Goal: Task Accomplishment & Management: Manage account settings

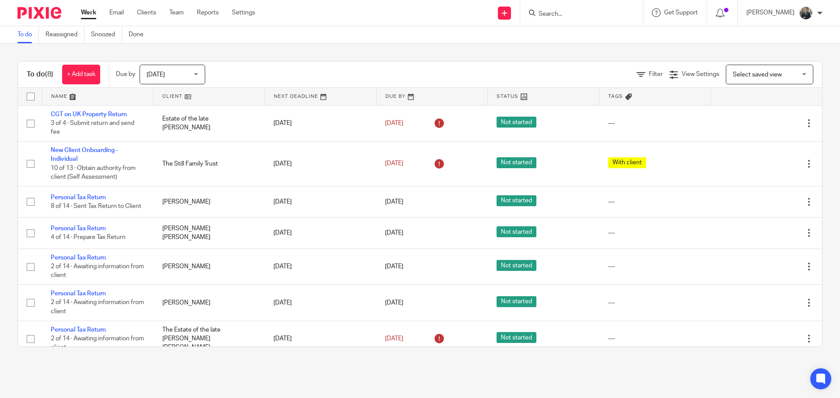
click at [572, 10] on input "Search" at bounding box center [577, 14] width 79 height 8
type input "kong"
click button "submit" at bounding box center [0, 0] width 0 height 0
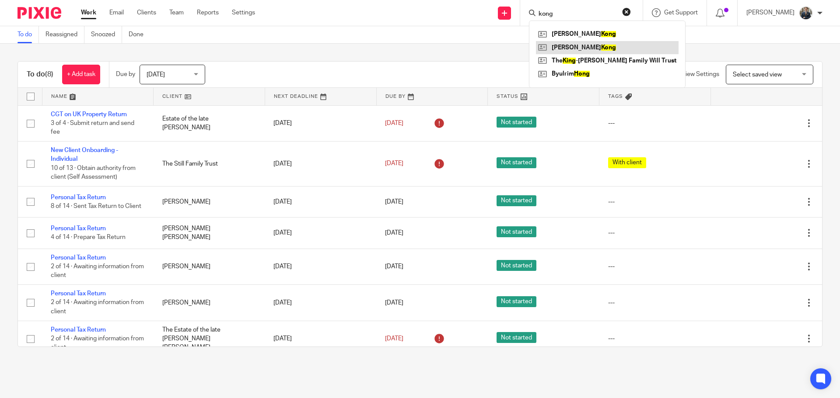
click at [585, 46] on link at bounding box center [607, 47] width 143 height 13
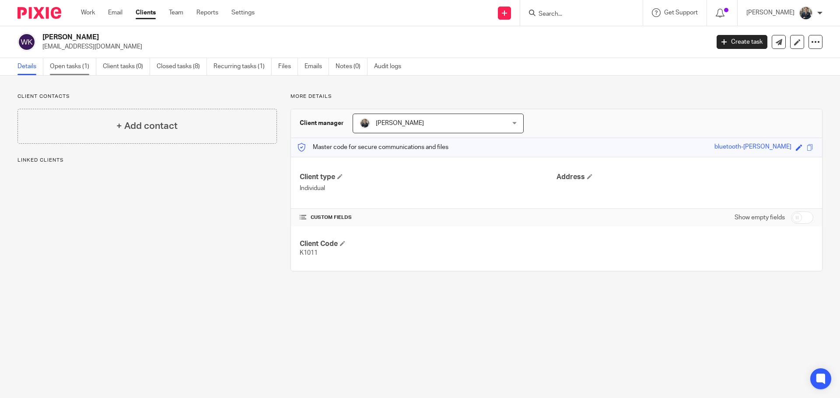
click at [77, 66] on link "Open tasks (1)" at bounding box center [73, 66] width 46 height 17
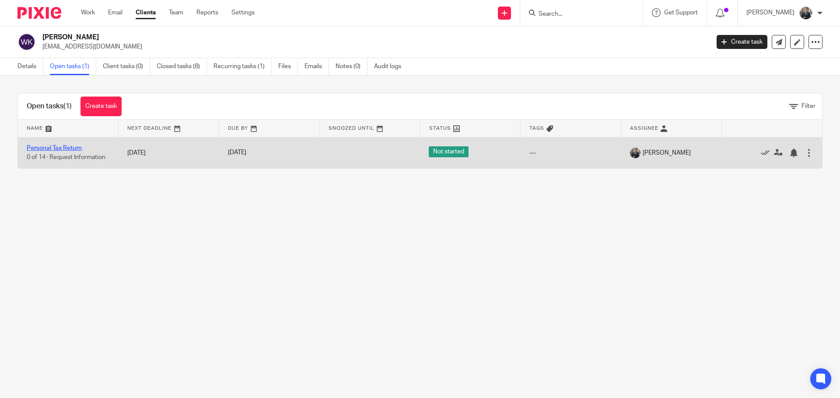
click at [59, 146] on link "Personal Tax Return" at bounding box center [54, 148] width 55 height 6
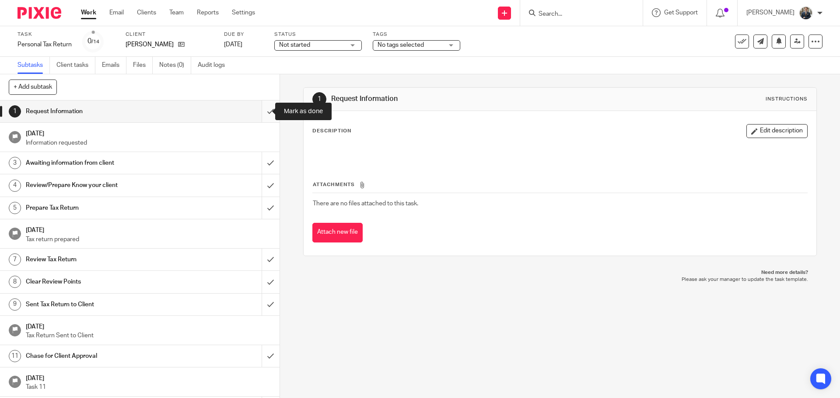
click at [261, 114] on input "submit" at bounding box center [139, 112] width 279 height 22
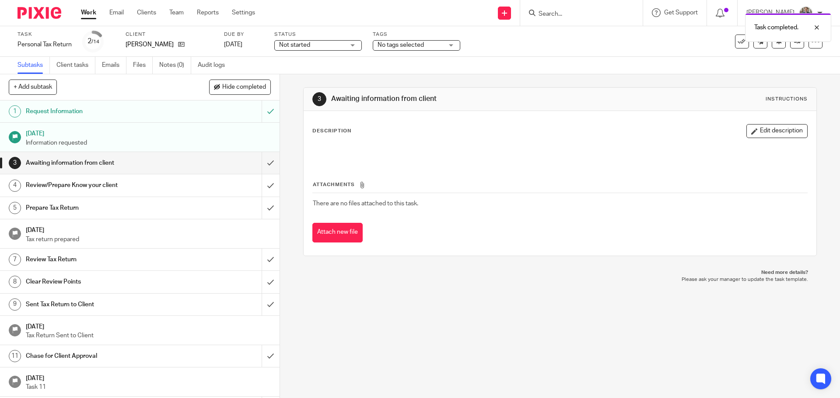
click at [590, 11] on div "Task completed." at bounding box center [625, 25] width 411 height 33
click at [578, 9] on form at bounding box center [584, 12] width 93 height 11
click at [578, 11] on input "Search" at bounding box center [577, 14] width 79 height 8
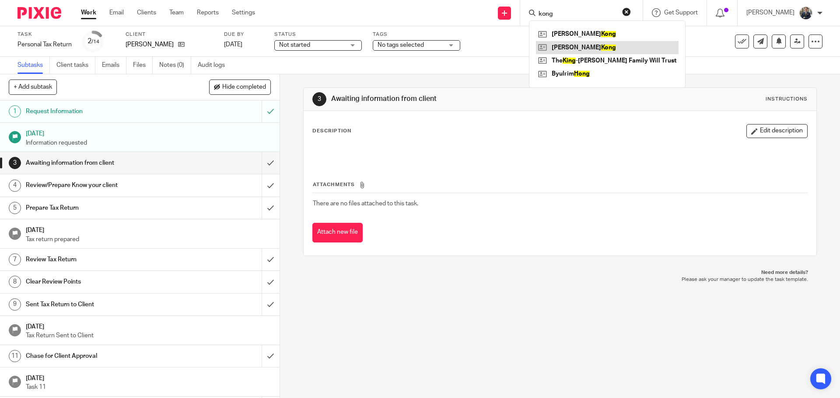
type input "kong"
click at [570, 52] on link at bounding box center [607, 47] width 143 height 13
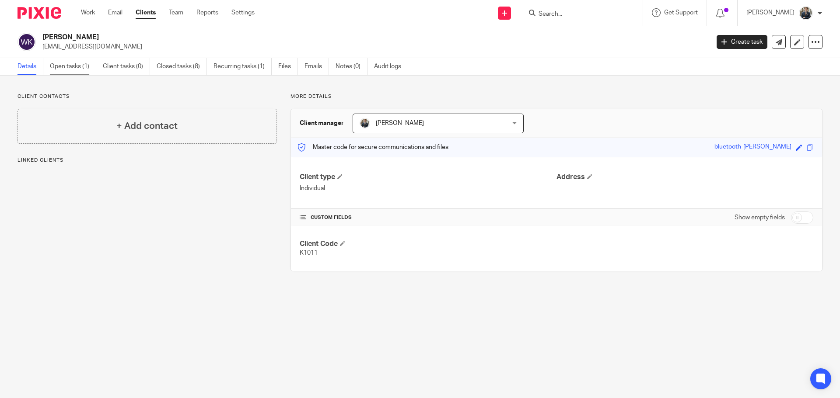
click at [85, 65] on link "Open tasks (1)" at bounding box center [73, 66] width 46 height 17
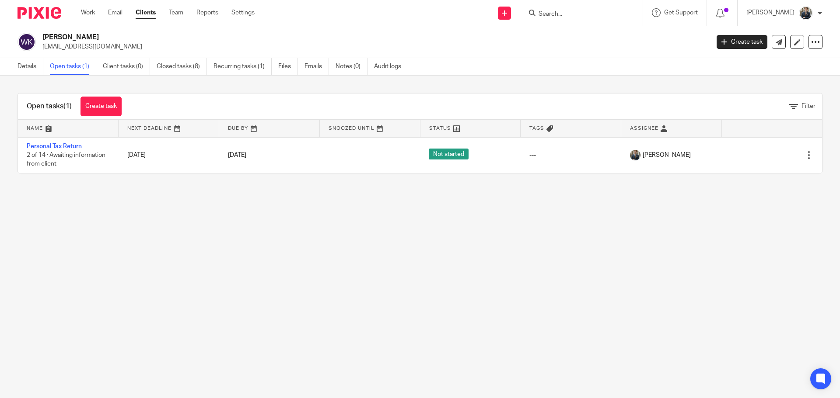
click at [574, 15] on input "Search" at bounding box center [577, 14] width 79 height 8
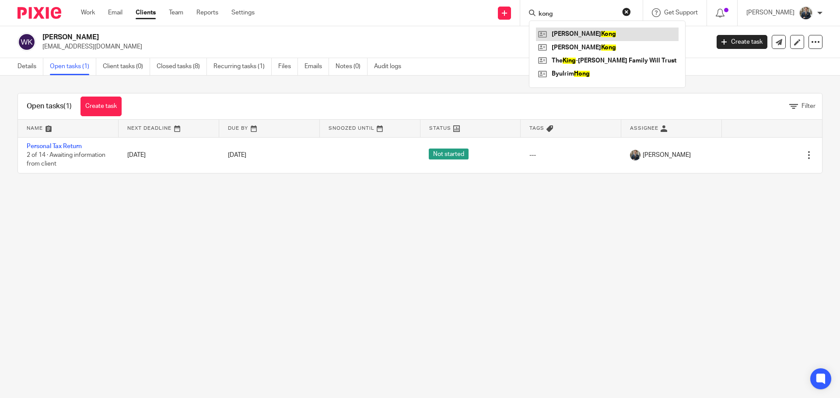
type input "kong"
click at [575, 34] on link at bounding box center [607, 34] width 143 height 13
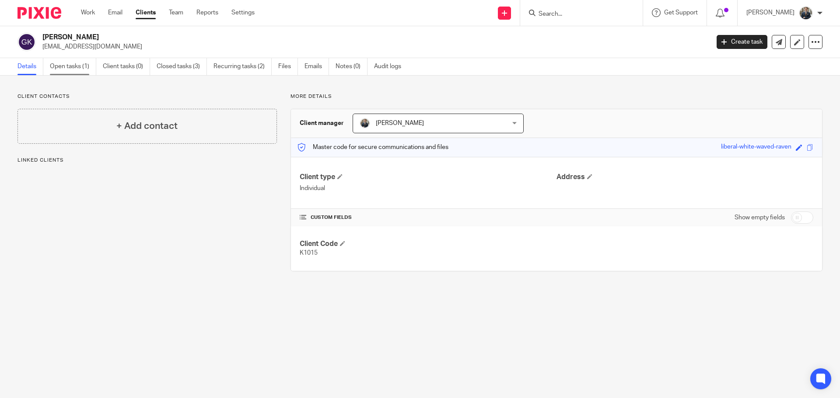
click at [56, 70] on link "Open tasks (1)" at bounding box center [73, 66] width 46 height 17
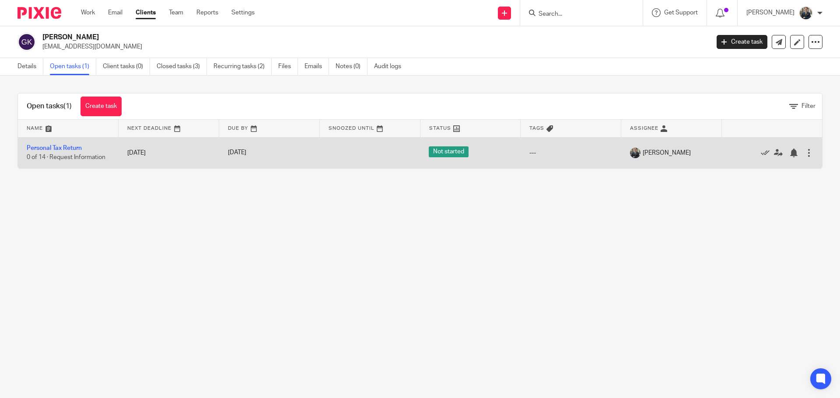
click at [57, 144] on td "Personal Tax Return 0 of 14 · Request Information" at bounding box center [68, 152] width 101 height 31
click at [57, 150] on link "Personal Tax Return" at bounding box center [54, 148] width 55 height 6
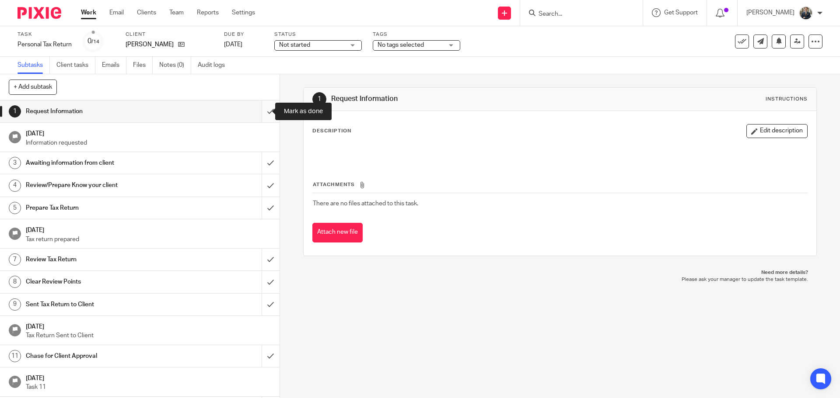
click at [265, 116] on input "submit" at bounding box center [139, 112] width 279 height 22
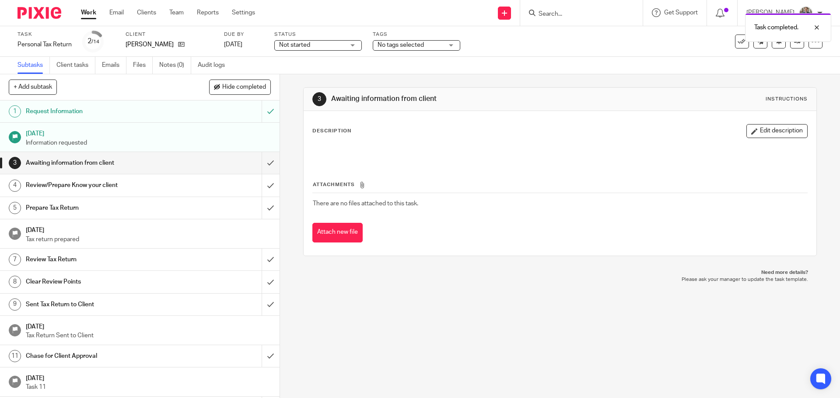
click at [42, 14] on img at bounding box center [39, 13] width 44 height 12
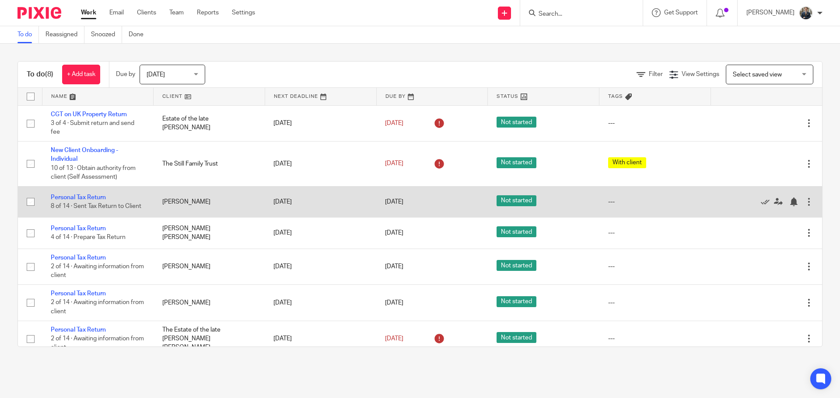
click at [804, 202] on div at bounding box center [808, 202] width 9 height 9
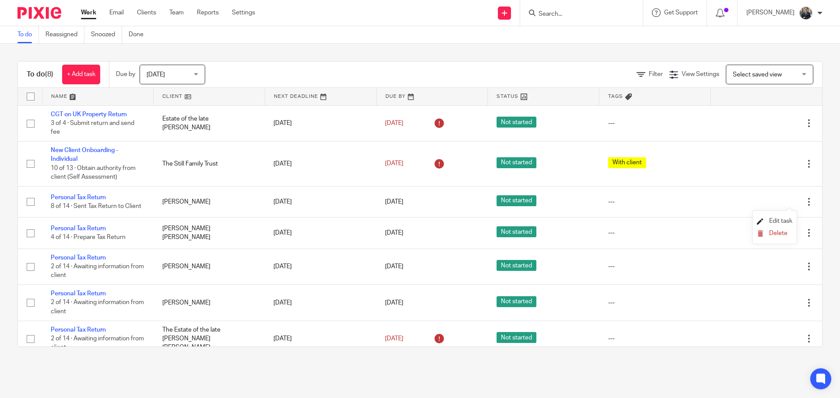
click at [786, 219] on span "Edit task" at bounding box center [780, 221] width 23 height 6
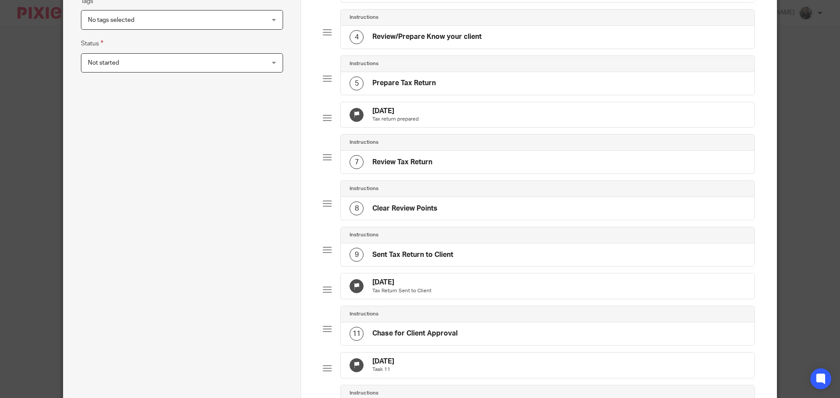
scroll to position [219, 0]
click at [471, 127] on div "26 Aug 2025 Tax return prepared" at bounding box center [547, 114] width 413 height 25
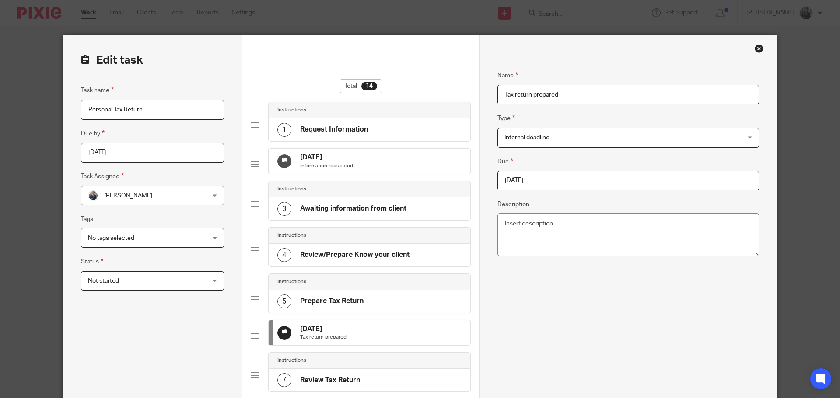
click at [594, 183] on input "[DATE]" at bounding box center [628, 181] width 262 height 20
type input "2025-09-05"
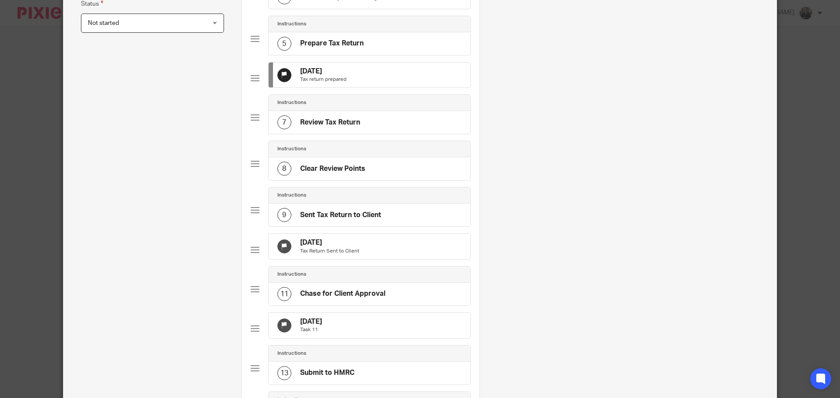
scroll to position [262, 0]
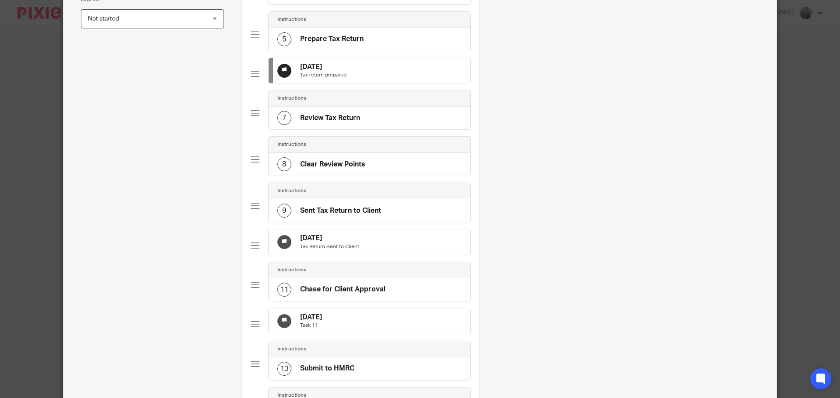
click at [347, 251] on p "Tax Return Sent to Client" at bounding box center [329, 247] width 59 height 7
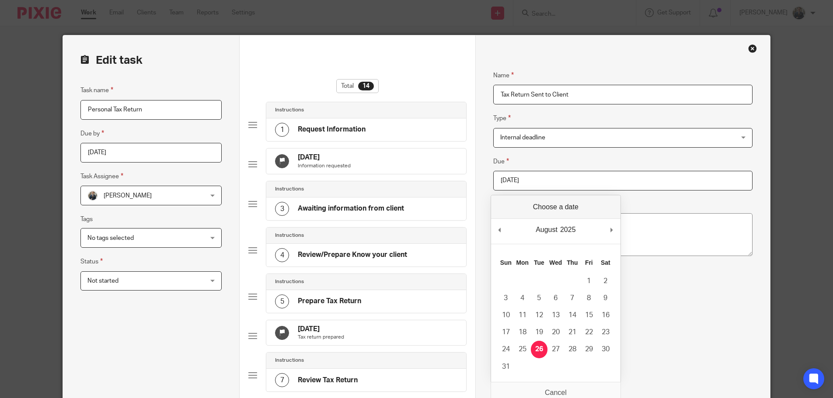
click at [578, 176] on input "[DATE]" at bounding box center [622, 181] width 259 height 20
type input "2025-09-05"
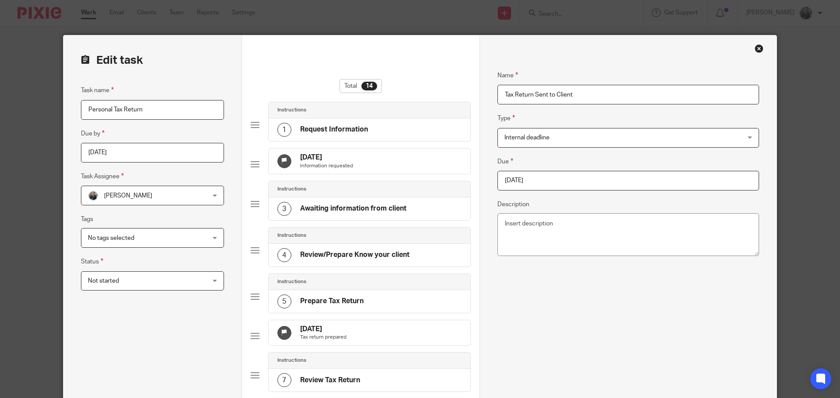
scroll to position [486, 0]
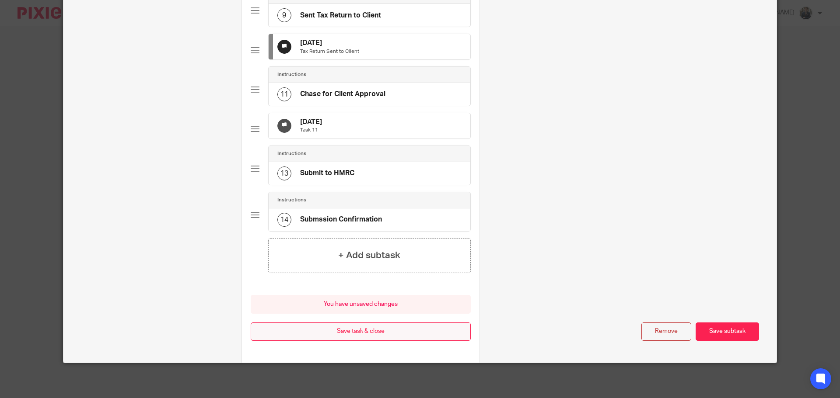
click at [377, 335] on button "Save task & close" at bounding box center [361, 332] width 220 height 19
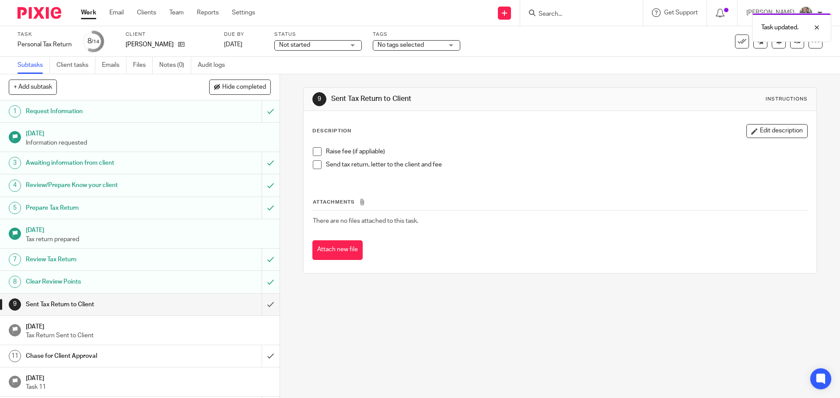
click at [44, 9] on img at bounding box center [39, 13] width 44 height 12
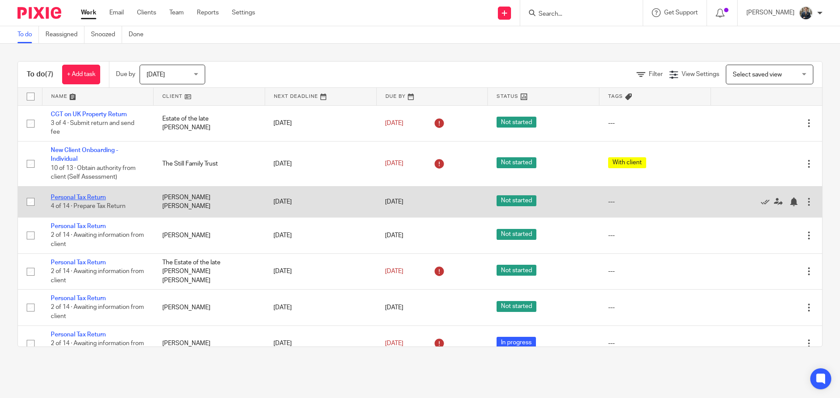
scroll to position [15, 0]
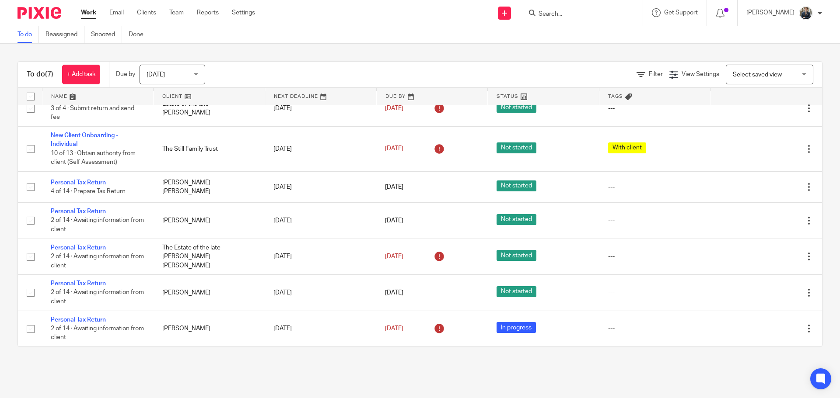
click at [561, 17] on input "Search" at bounding box center [577, 14] width 79 height 8
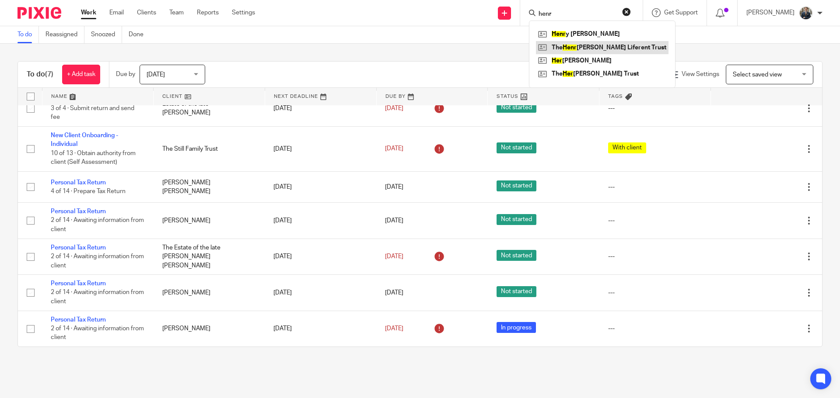
type input "henr"
click at [604, 47] on link at bounding box center [602, 47] width 133 height 13
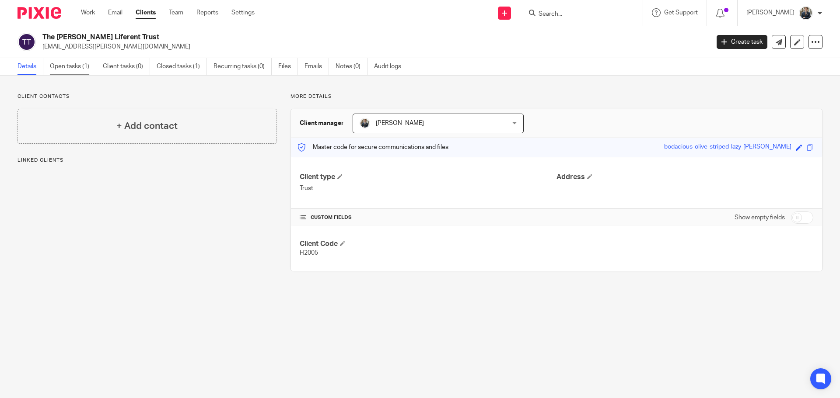
click at [88, 65] on link "Open tasks (1)" at bounding box center [73, 66] width 46 height 17
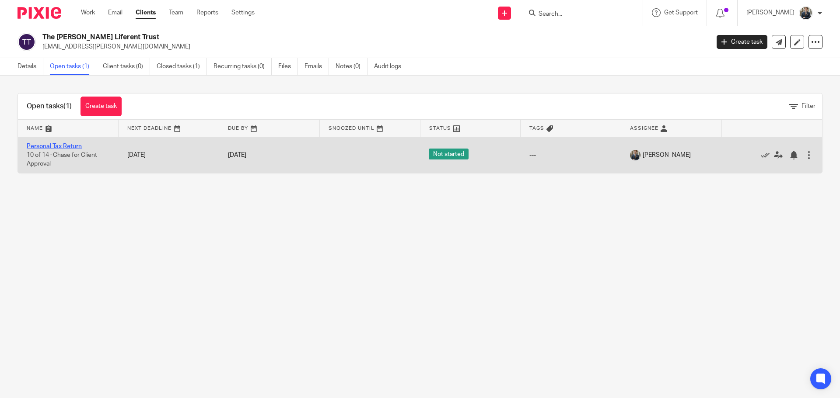
click at [42, 148] on link "Personal Tax Return" at bounding box center [54, 146] width 55 height 6
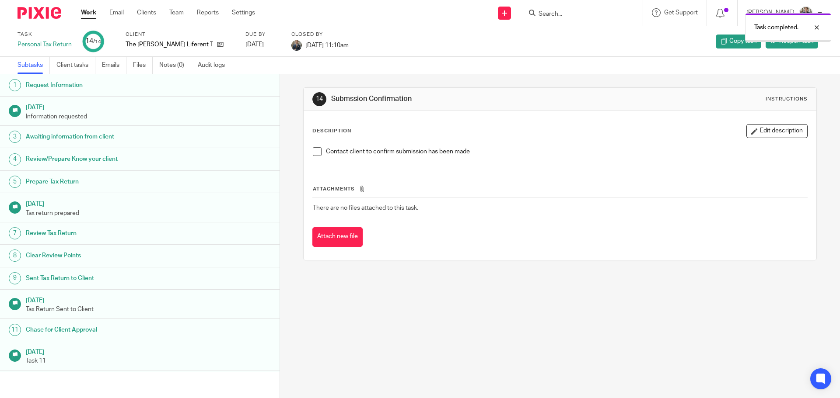
click at [55, 13] on img at bounding box center [39, 13] width 44 height 12
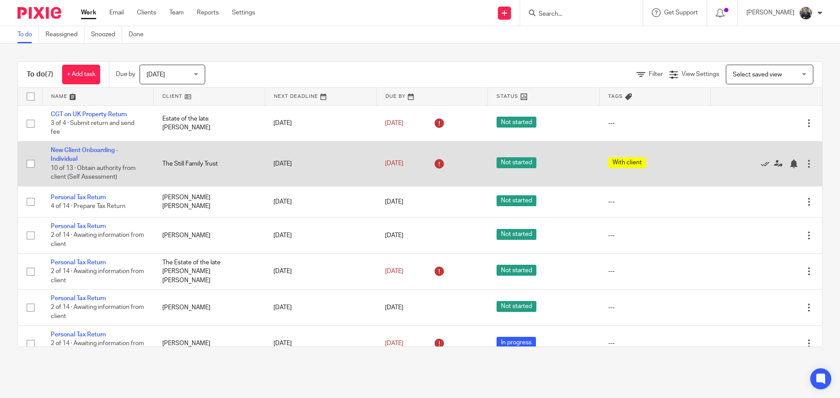
scroll to position [15, 0]
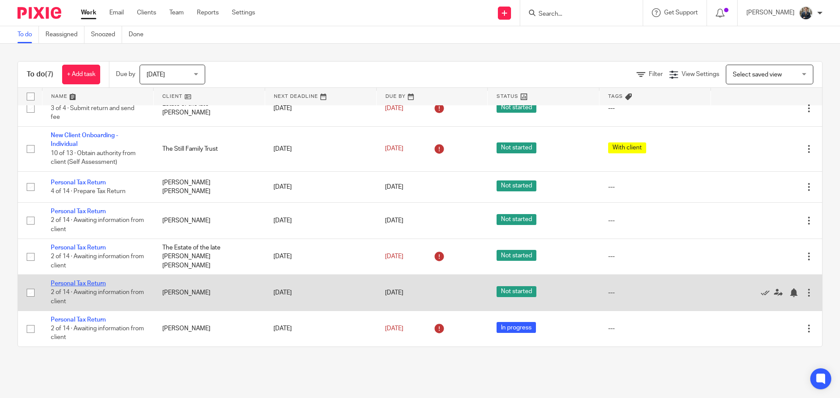
click at [104, 283] on link "Personal Tax Return" at bounding box center [78, 284] width 55 height 6
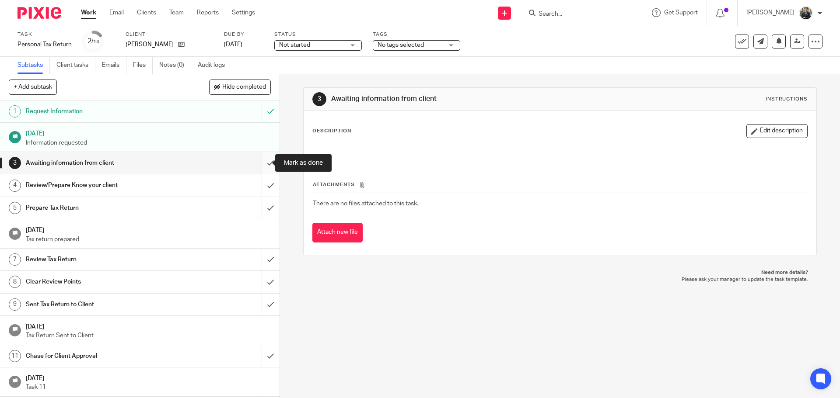
click at [259, 166] on input "submit" at bounding box center [139, 163] width 279 height 22
click at [260, 180] on input "submit" at bounding box center [139, 186] width 279 height 22
click at [260, 199] on input "submit" at bounding box center [139, 208] width 279 height 22
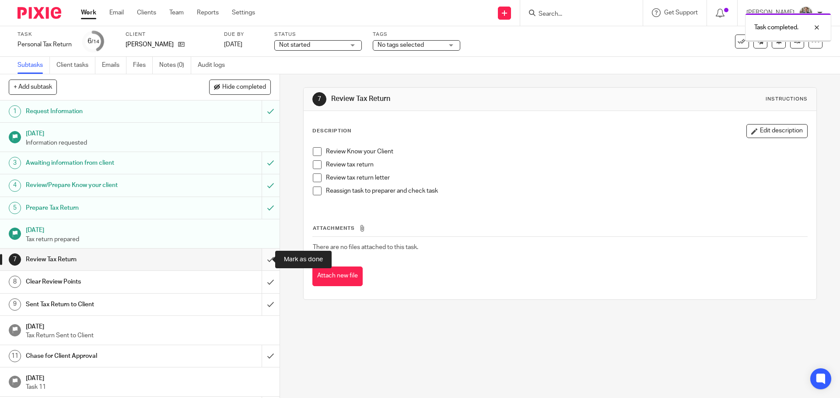
click at [258, 265] on input "submit" at bounding box center [139, 260] width 279 height 22
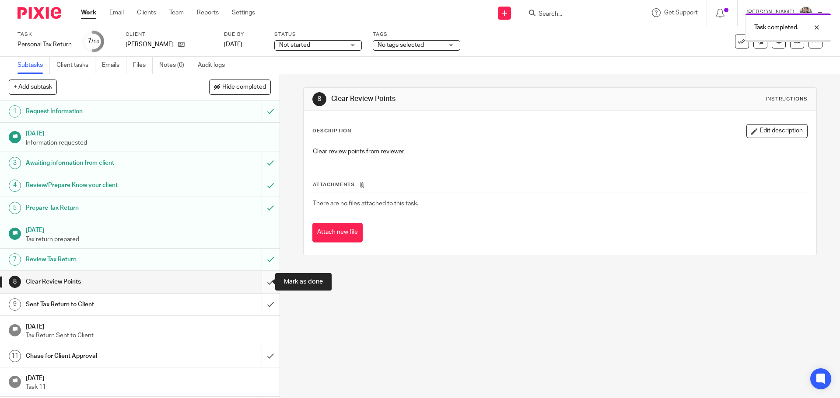
click at [262, 284] on input "submit" at bounding box center [139, 282] width 279 height 22
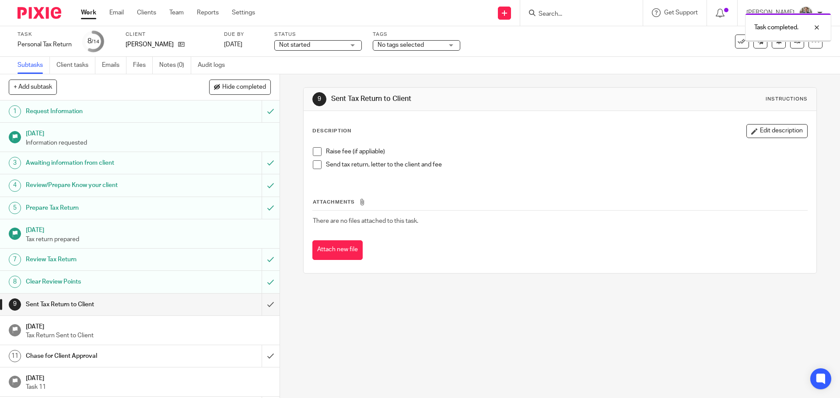
click at [34, 14] on img at bounding box center [39, 13] width 44 height 12
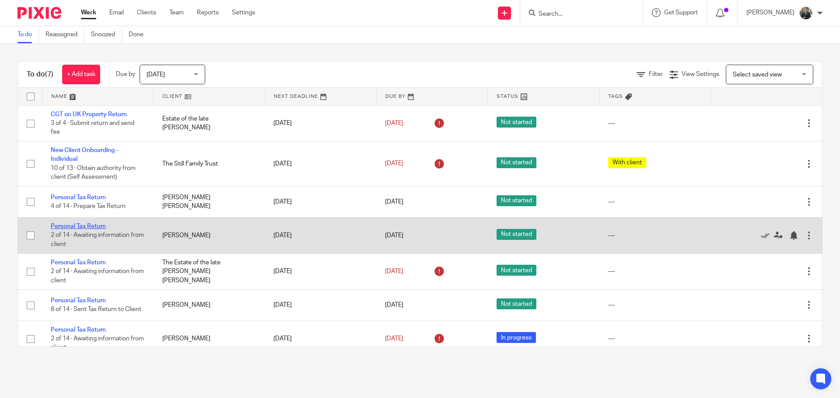
click at [94, 227] on link "Personal Tax Return" at bounding box center [78, 226] width 55 height 6
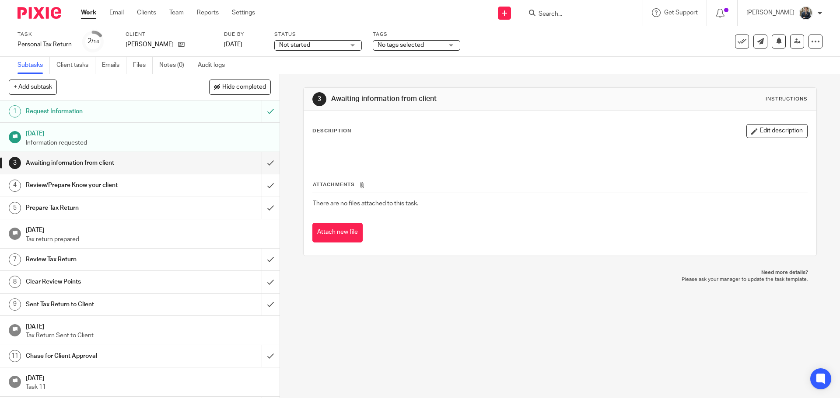
scroll to position [43, 0]
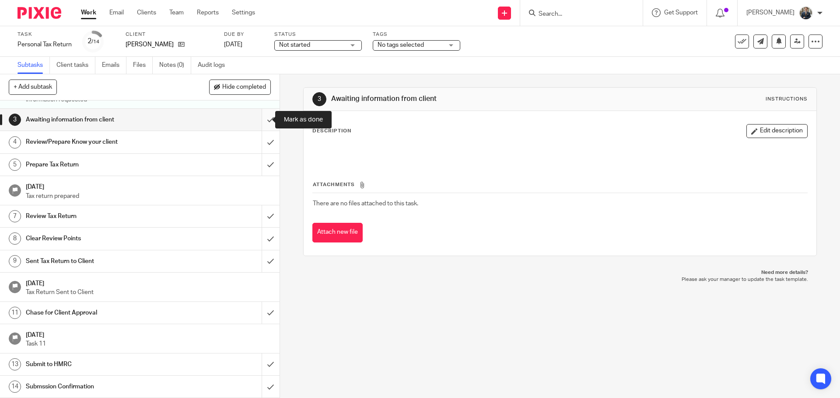
click at [258, 125] on input "submit" at bounding box center [139, 120] width 279 height 22
drag, startPoint x: 257, startPoint y: 137, endPoint x: 259, endPoint y: 156, distance: 18.9
click at [257, 139] on input "submit" at bounding box center [139, 142] width 279 height 22
click at [259, 161] on input "submit" at bounding box center [139, 165] width 279 height 22
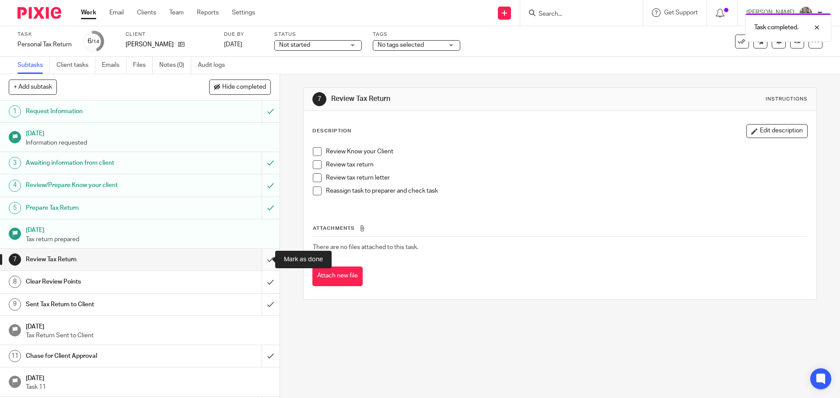
click at [265, 263] on input "submit" at bounding box center [139, 260] width 279 height 22
click at [262, 277] on input "submit" at bounding box center [139, 282] width 279 height 22
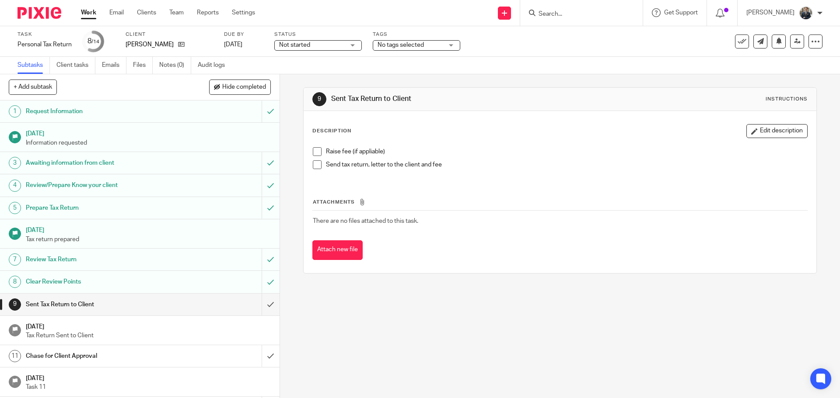
click at [33, 11] on img at bounding box center [39, 13] width 44 height 12
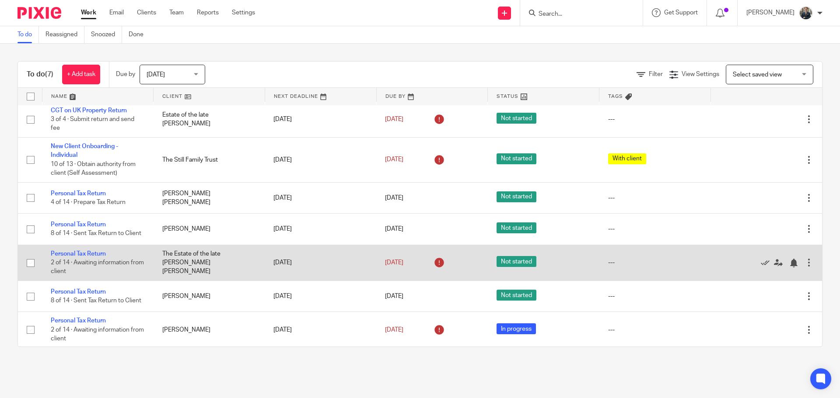
scroll to position [5, 0]
